Goal: Go to known website: Access a specific website the user already knows

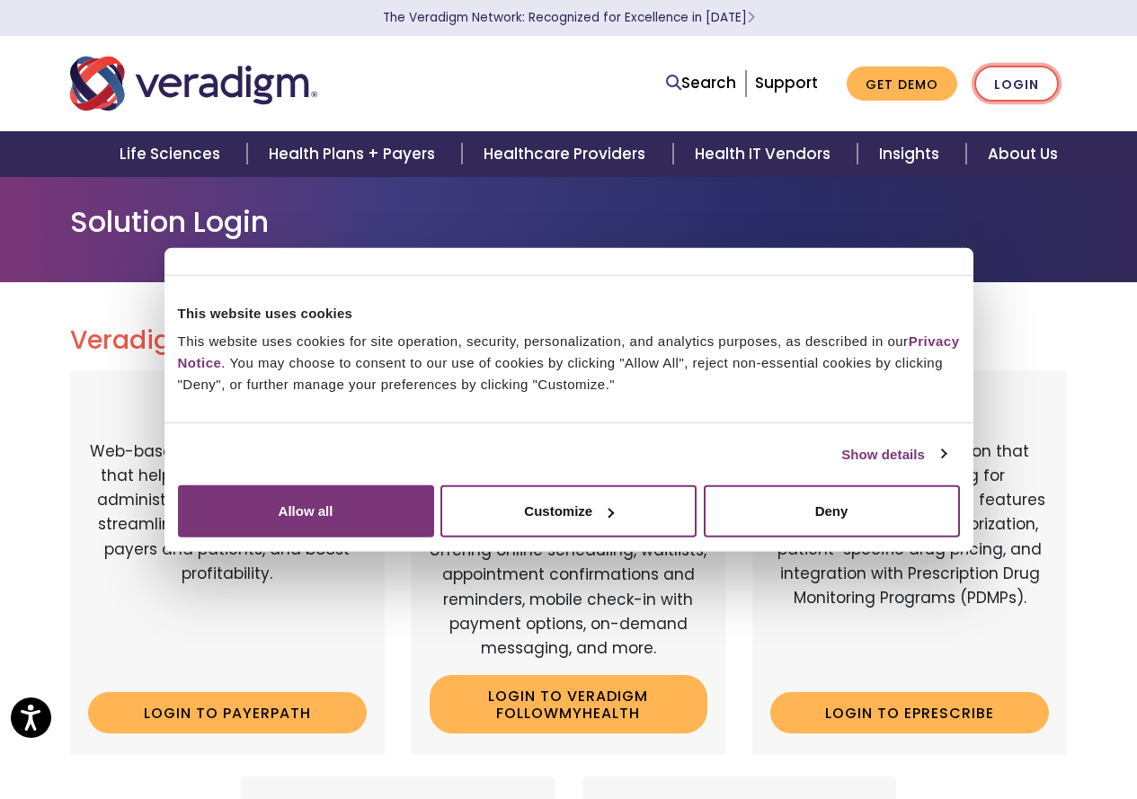
click at [1022, 82] on link "Login" at bounding box center [1017, 84] width 85 height 37
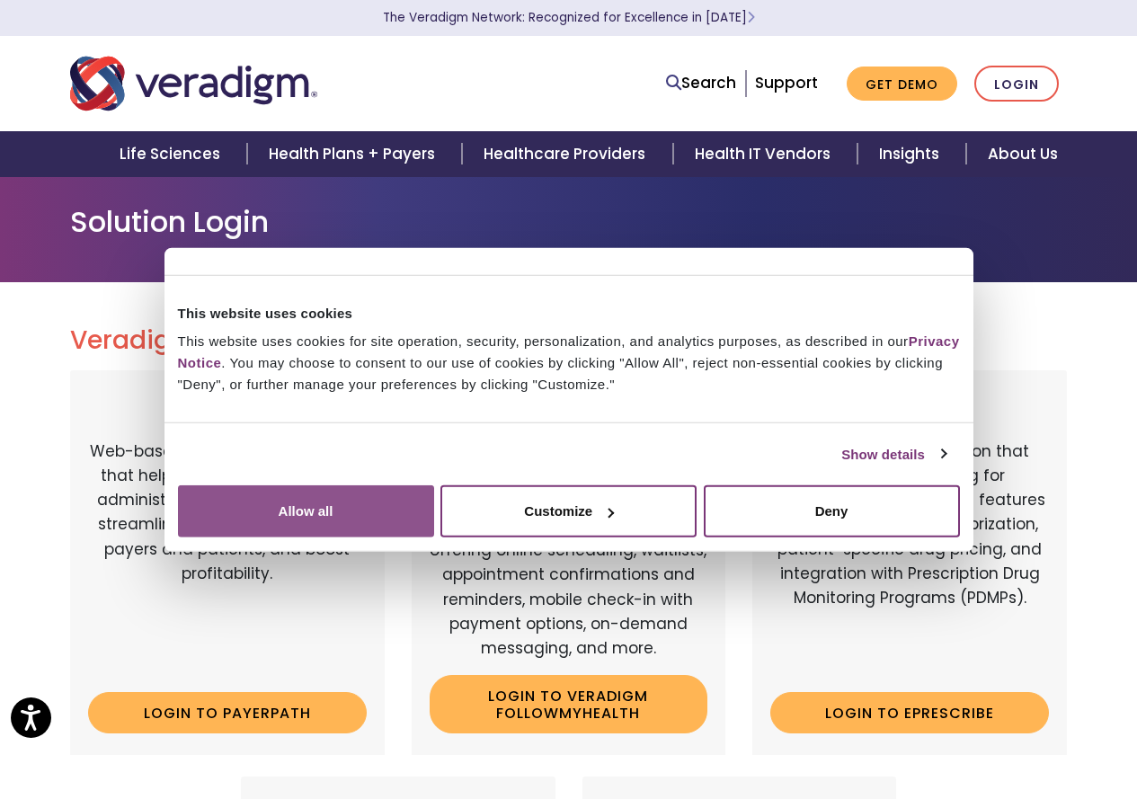
click at [434, 538] on button "Allow all" at bounding box center [306, 511] width 256 height 52
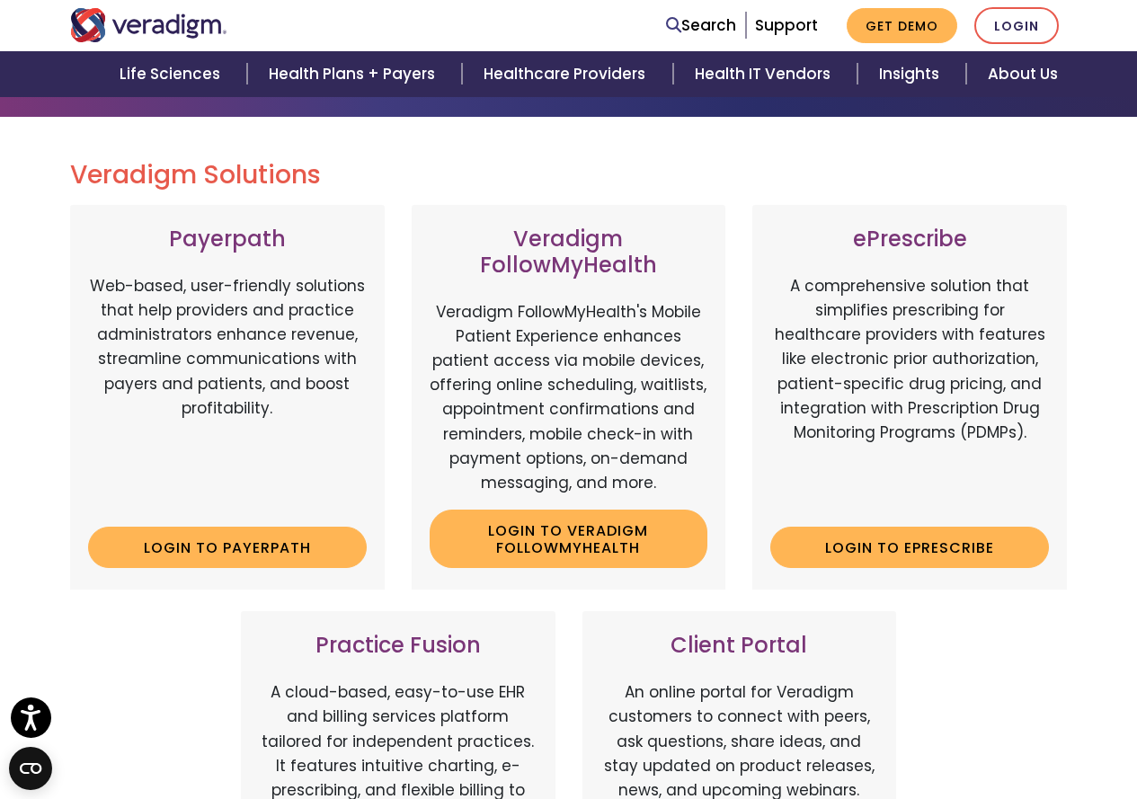
scroll to position [180, 0]
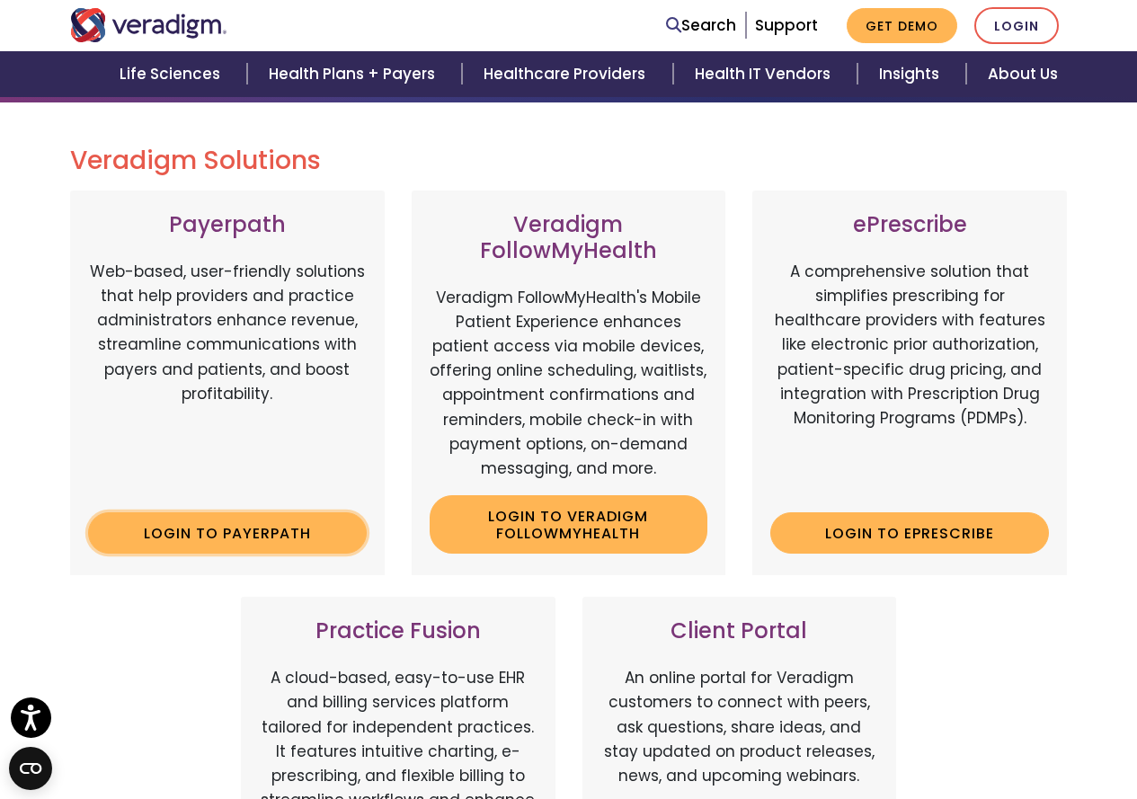
click at [209, 535] on link "Login to Payerpath" at bounding box center [227, 532] width 279 height 41
